Goal: Check status: Check status

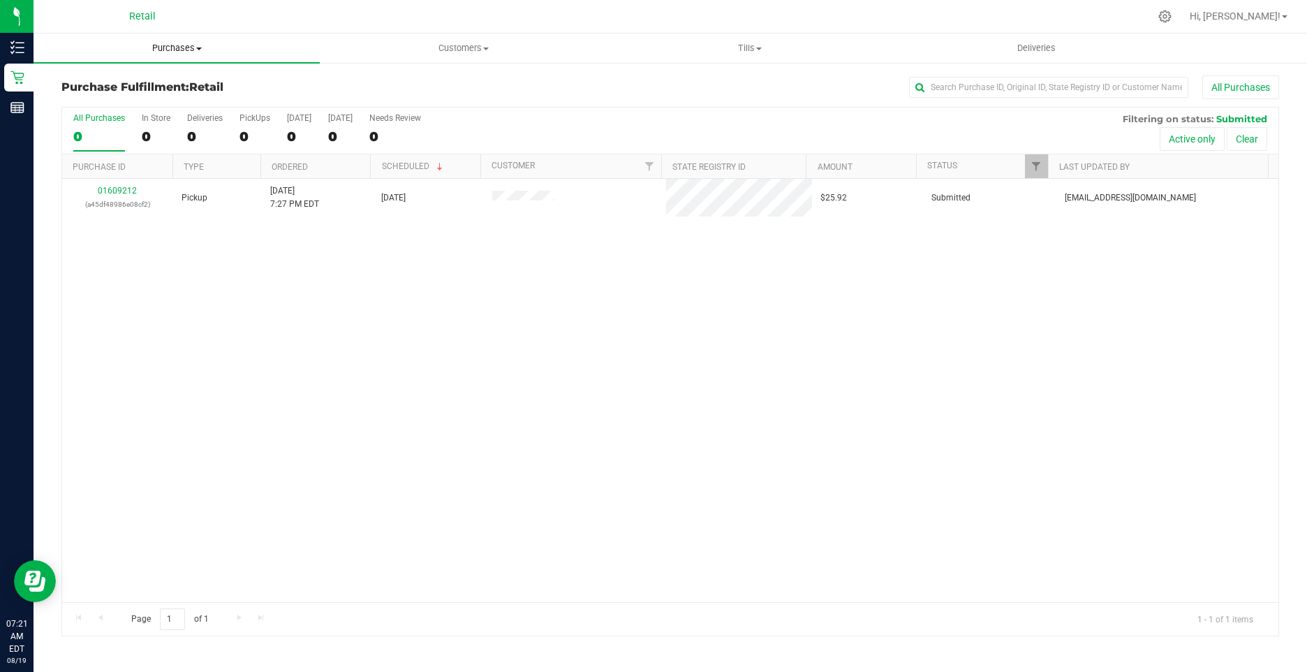
click at [163, 40] on uib-tab-heading "Purchases Summary of purchases Fulfillment All purchases" at bounding box center [177, 48] width 286 height 29
click at [96, 96] on span "Fulfillment" at bounding box center [77, 101] width 87 height 12
click at [164, 47] on span "Purchases" at bounding box center [177, 48] width 286 height 13
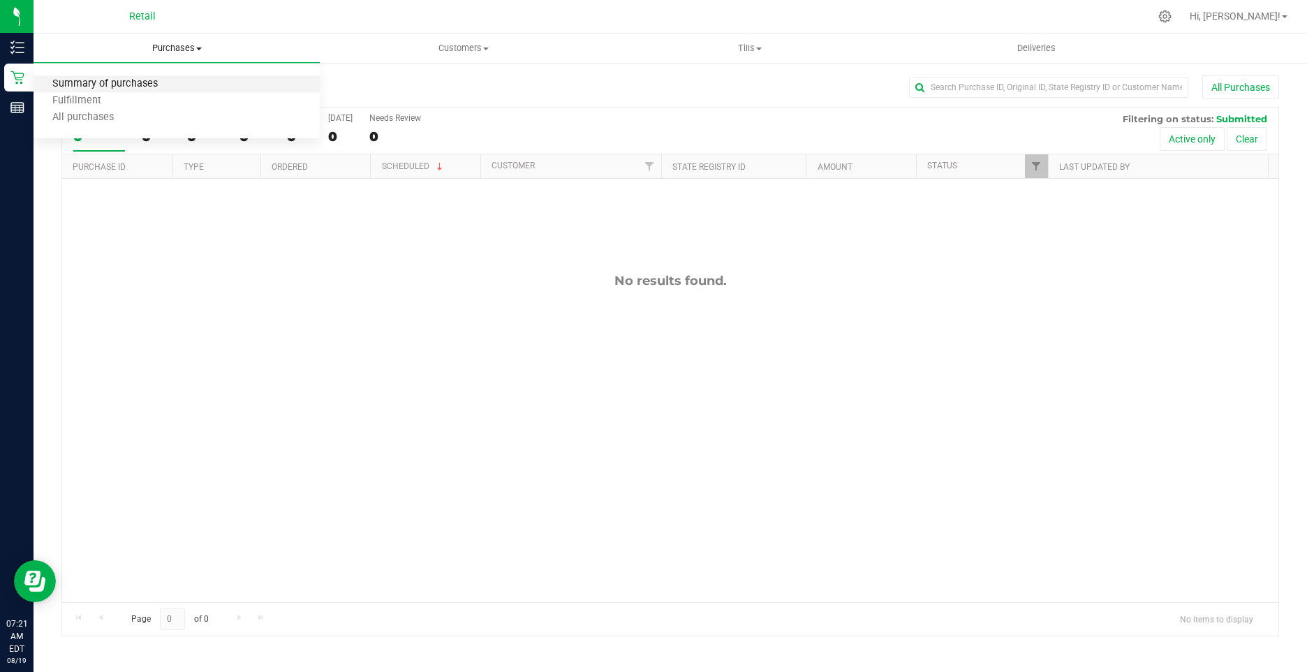
click at [133, 80] on span "Summary of purchases" at bounding box center [105, 84] width 143 height 12
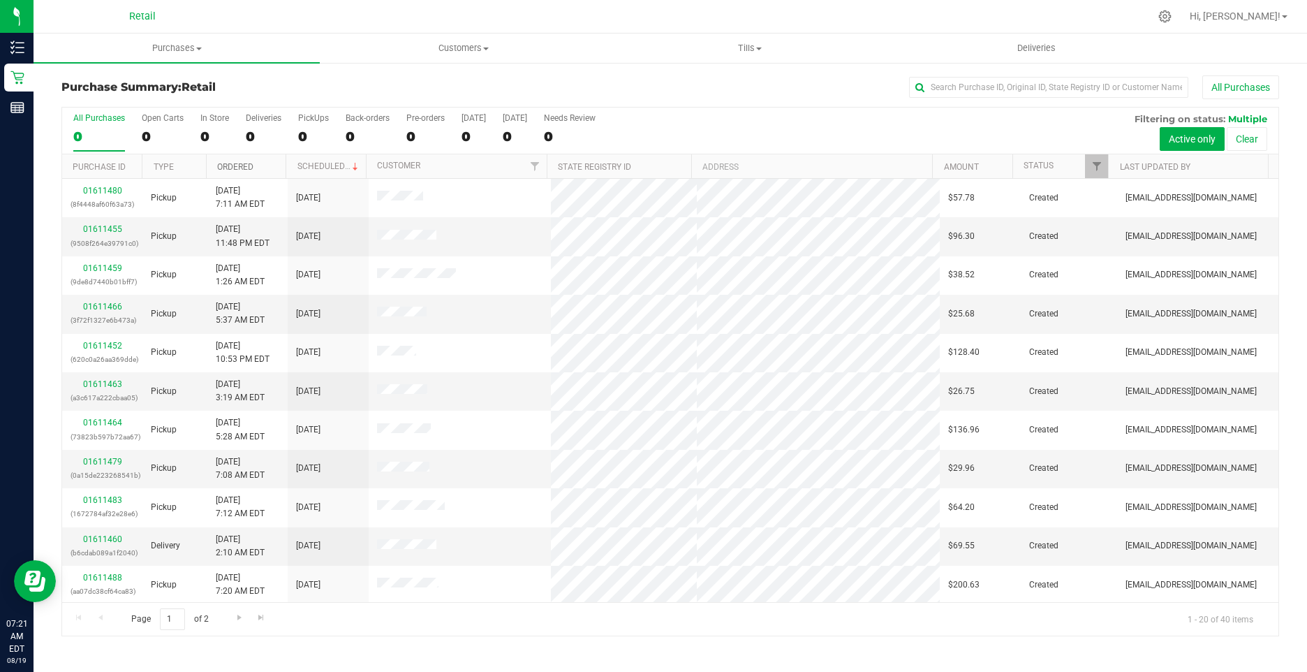
click at [217, 165] on link "Ordered" at bounding box center [235, 167] width 36 height 10
click at [105, 228] on link "01611450" at bounding box center [102, 229] width 39 height 10
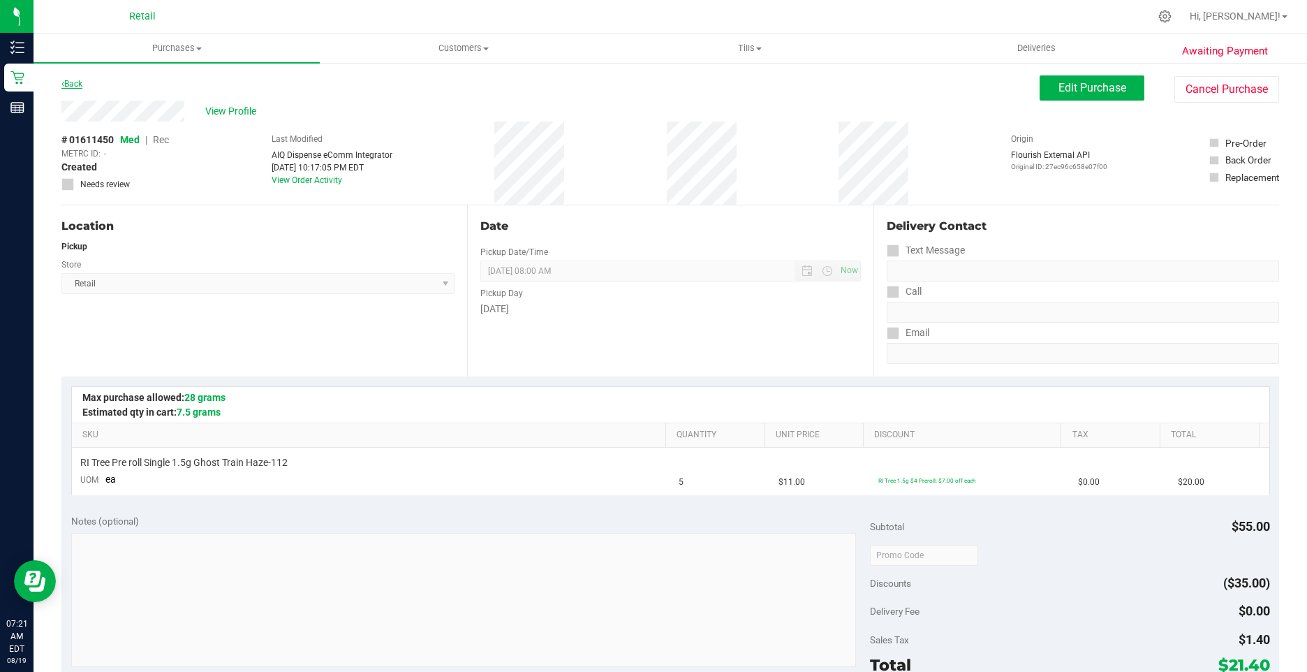
click at [67, 84] on link "Back" at bounding box center [71, 84] width 21 height 10
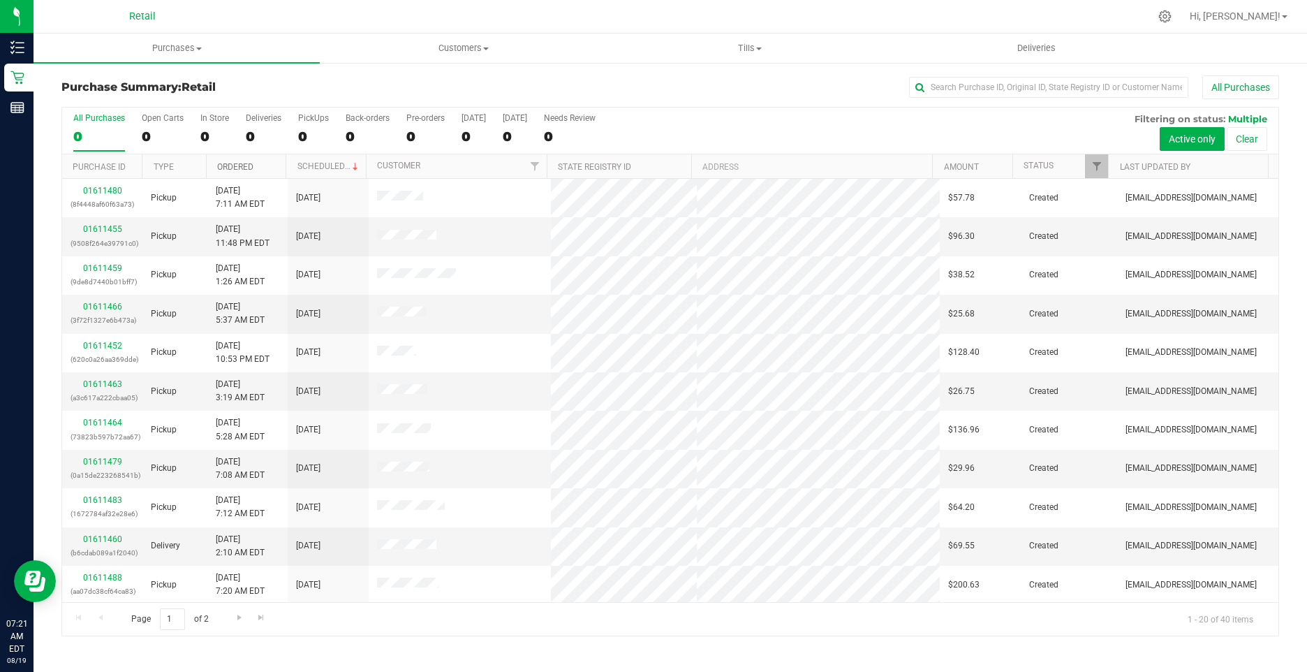
click at [232, 163] on link "Ordered" at bounding box center [235, 167] width 36 height 10
click at [236, 168] on link "Ordered" at bounding box center [243, 166] width 52 height 10
click at [234, 168] on link "Ordered" at bounding box center [243, 166] width 52 height 10
click at [234, 168] on link "Ordered" at bounding box center [235, 167] width 36 height 10
click at [939, 12] on div at bounding box center [699, 16] width 899 height 27
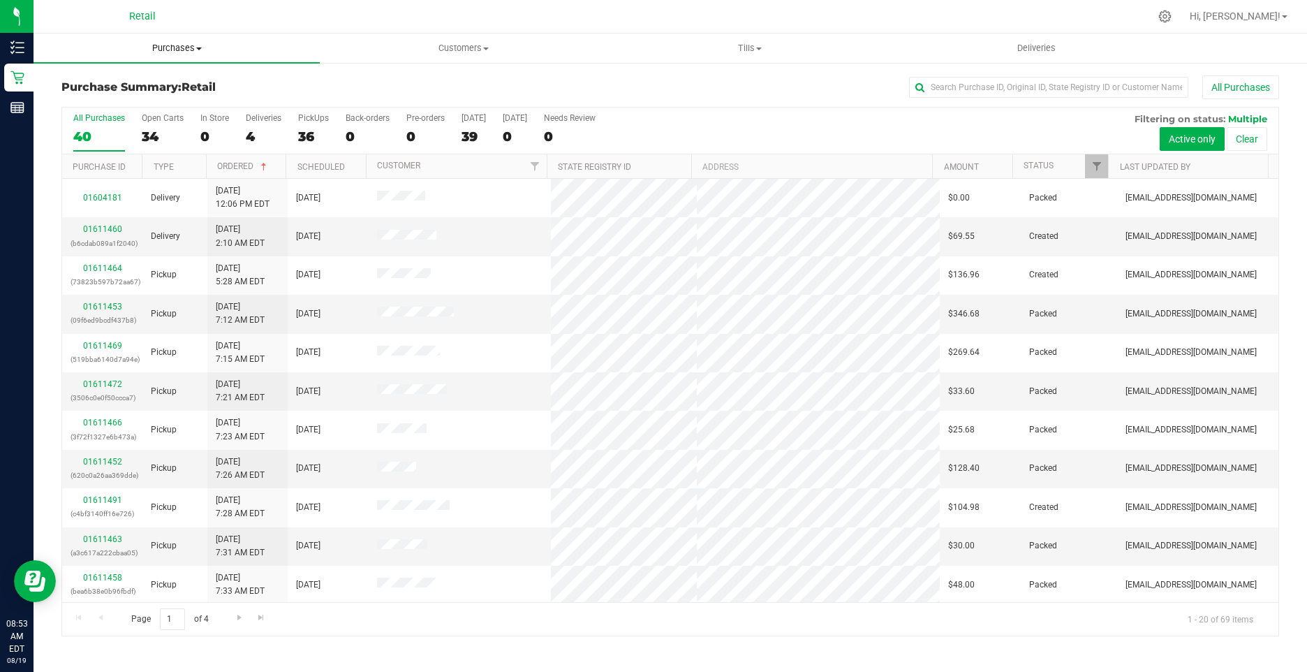
click at [165, 47] on span "Purchases" at bounding box center [177, 48] width 286 height 13
click at [359, 40] on uib-tab-heading "Customers All customers Add a new customer All physicians" at bounding box center [462, 48] width 285 height 28
